Goal: Navigation & Orientation: Find specific page/section

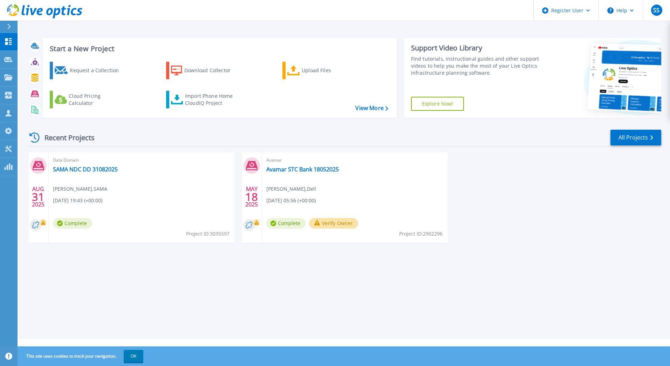
click at [10, 19] on link at bounding box center [41, 10] width 82 height 21
click at [10, 25] on icon at bounding box center [9, 27] width 4 height 6
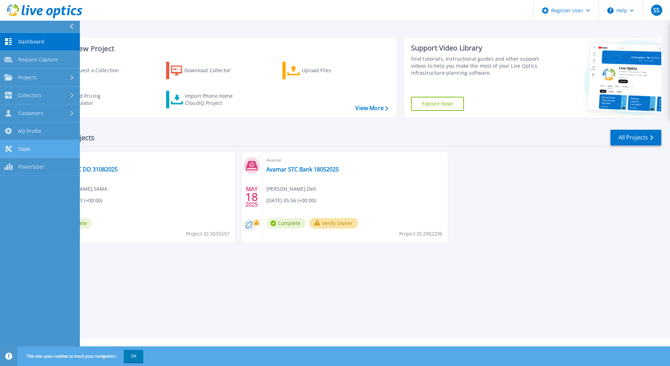
click at [44, 145] on link "Tools Tools" at bounding box center [40, 149] width 80 height 18
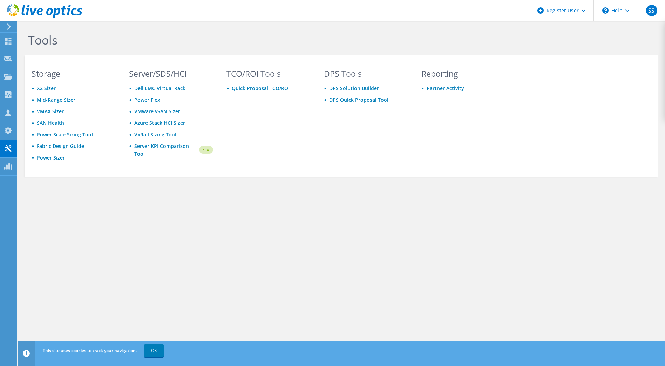
click at [576, 43] on div "Tools Storage X2 Sizer Mid-Range Sizer VMAX Sizer SAN Health Power Scale Sizing…" at bounding box center [342, 120] width 648 height 198
click at [379, 197] on div "Tools Storage X2 Sizer Mid-Range Sizer VMAX Sizer SAN Health Power Scale Sizing…" at bounding box center [342, 120] width 648 height 198
click at [417, 287] on div "Tools Storage X2 Sizer Mid-Range Sizer VMAX Sizer SAN Health Power Scale Sizing…" at bounding box center [342, 193] width 648 height 345
click at [414, 278] on div "Tools Storage X2 Sizer Mid-Range Sizer VMAX Sizer SAN Health Power Scale Sizing…" at bounding box center [342, 193] width 648 height 345
click at [414, 259] on div "Tools Storage X2 Sizer Mid-Range Sizer VMAX Sizer SAN Health Power Scale Sizing…" at bounding box center [342, 193] width 648 height 345
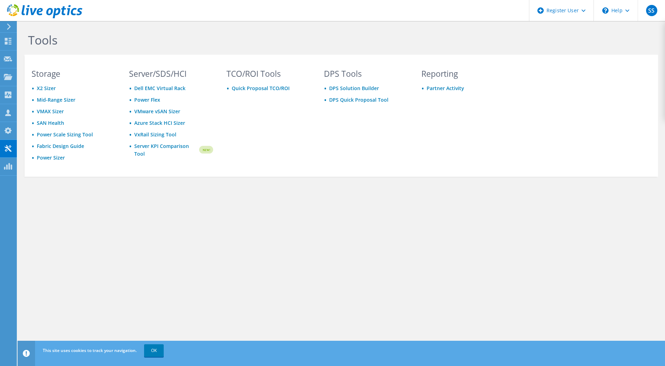
click at [454, 299] on div "Tools Storage X2 Sizer Mid-Range Sizer VMAX Sizer SAN Health Power Scale Sizing…" at bounding box center [342, 193] width 648 height 345
click at [424, 238] on div "Tools Storage X2 Sizer Mid-Range Sizer VMAX Sizer SAN Health Power Scale Sizing…" at bounding box center [342, 193] width 648 height 345
click at [487, 236] on div "Tools Storage X2 Sizer Mid-Range Sizer VMAX Sizer SAN Health Power Scale Sizing…" at bounding box center [342, 193] width 648 height 345
